Goal: Information Seeking & Learning: Learn about a topic

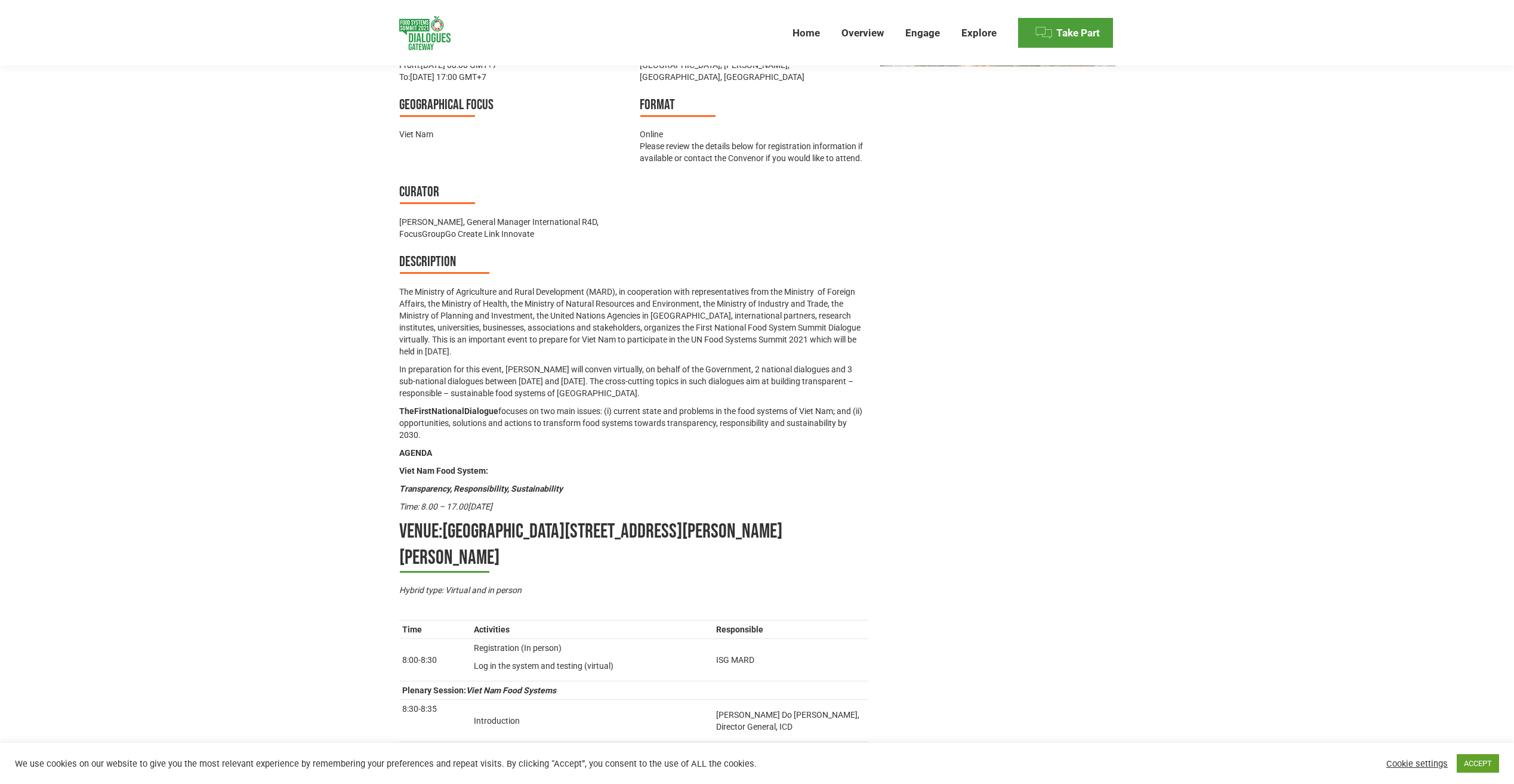
scroll to position [776, 0]
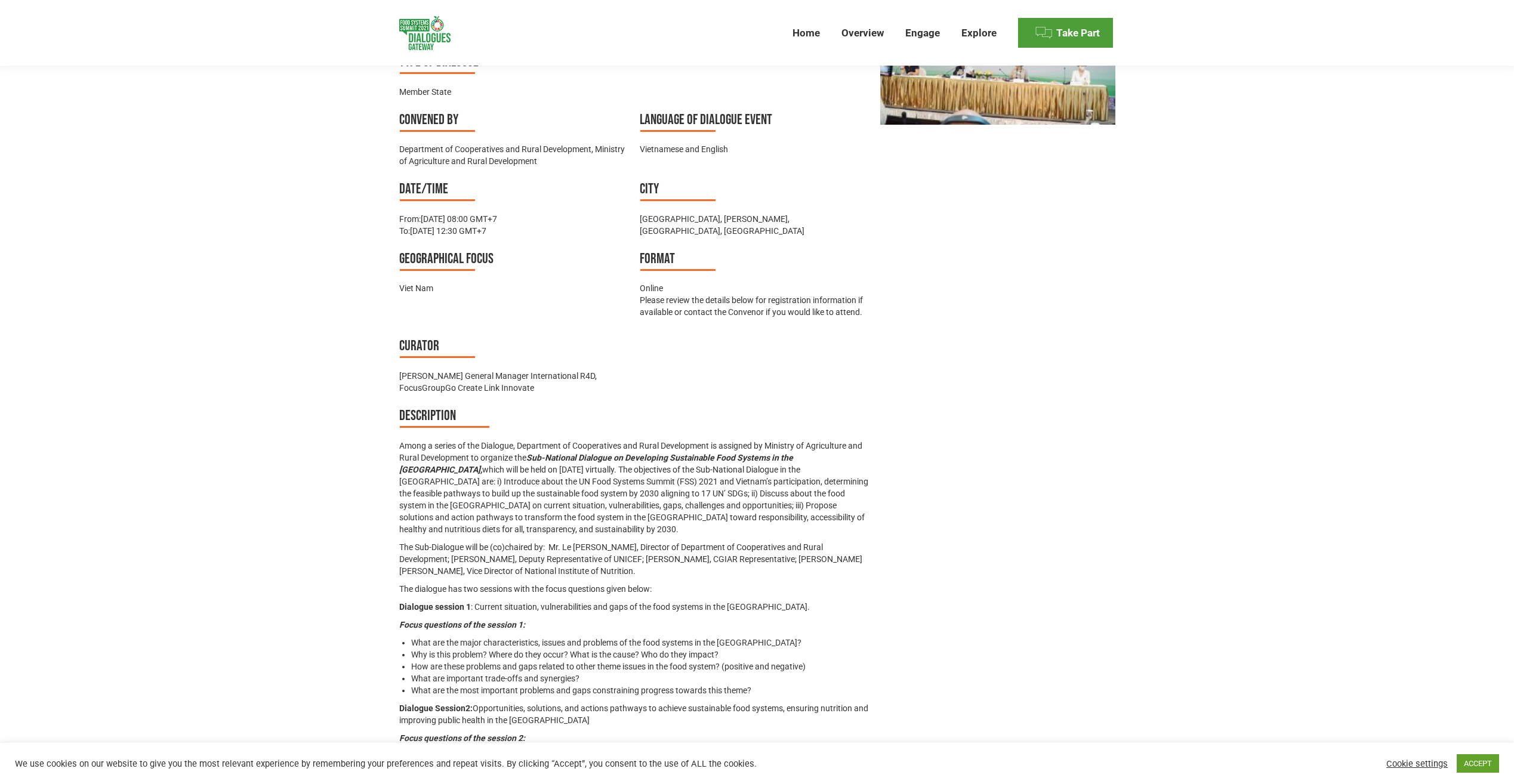
scroll to position [717, 0]
